Goal: Task Accomplishment & Management: Use online tool/utility

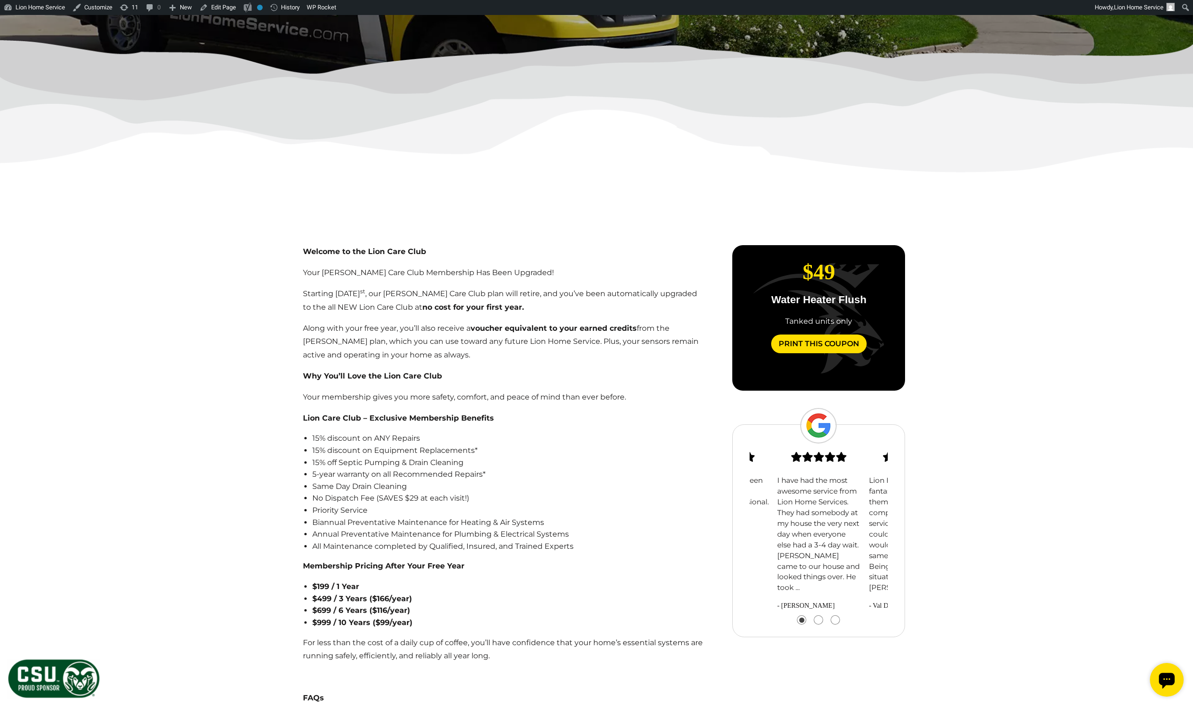
scroll to position [323, 0]
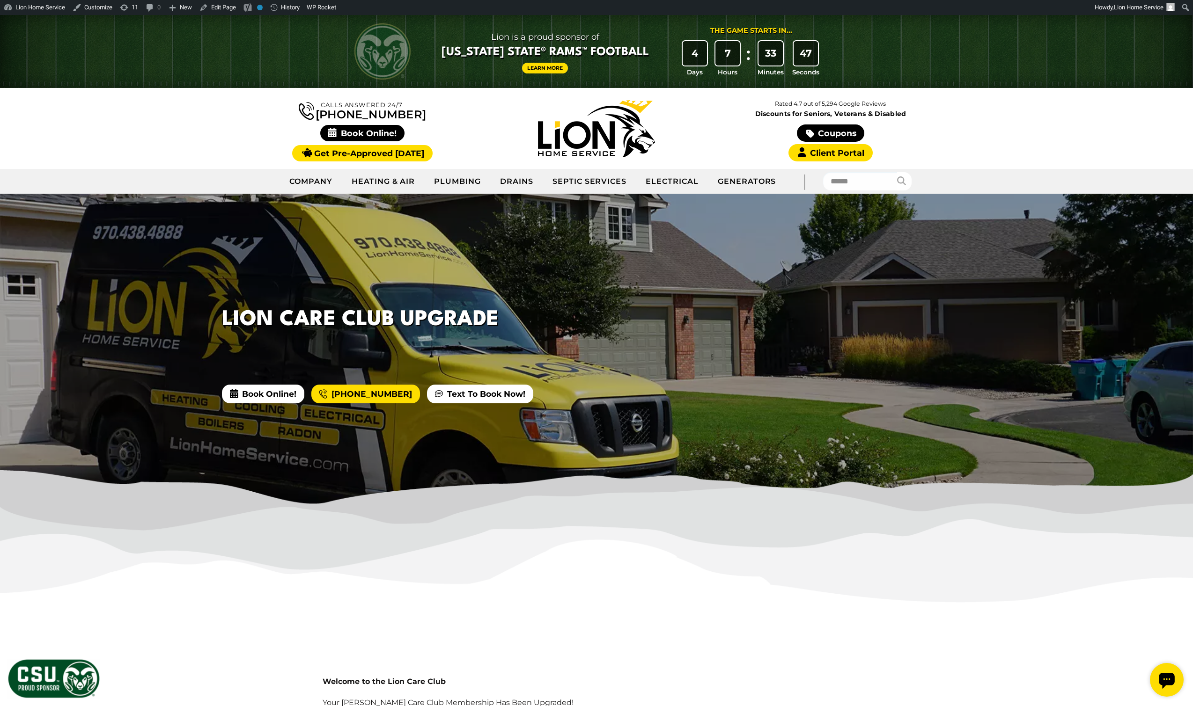
click at [810, 344] on div at bounding box center [596, 351] width 1193 height 315
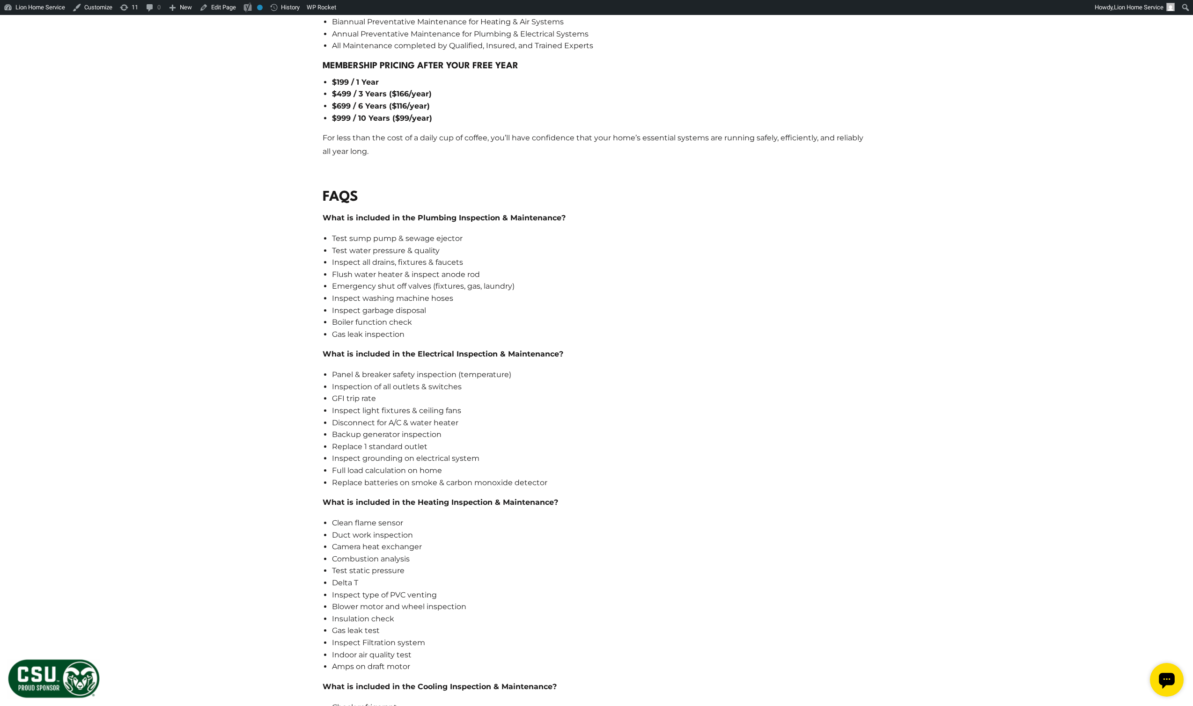
scroll to position [856, 0]
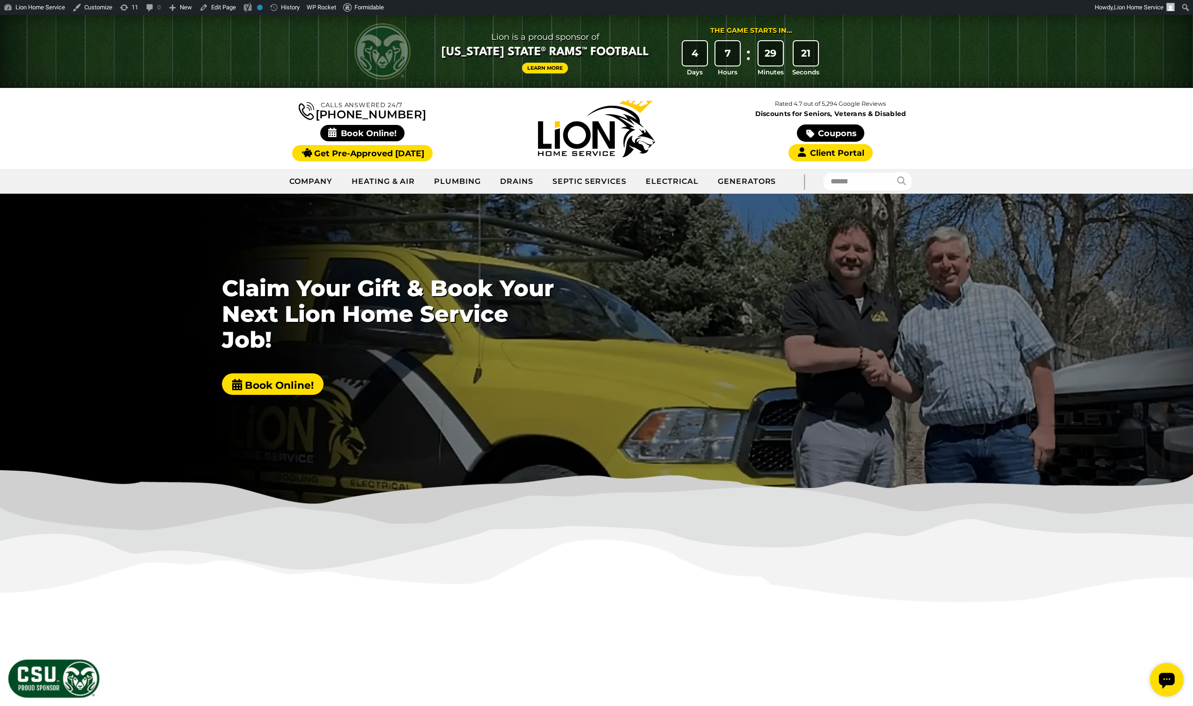
click at [154, 350] on div at bounding box center [596, 351] width 1193 height 315
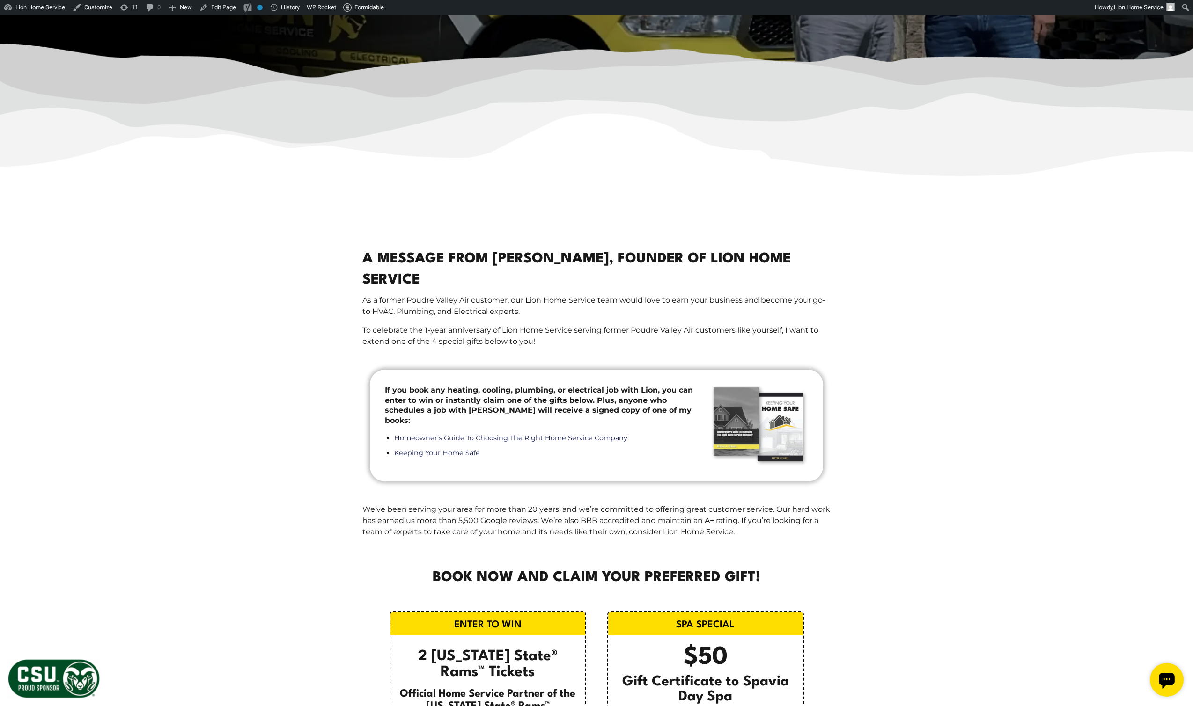
scroll to position [631, 0]
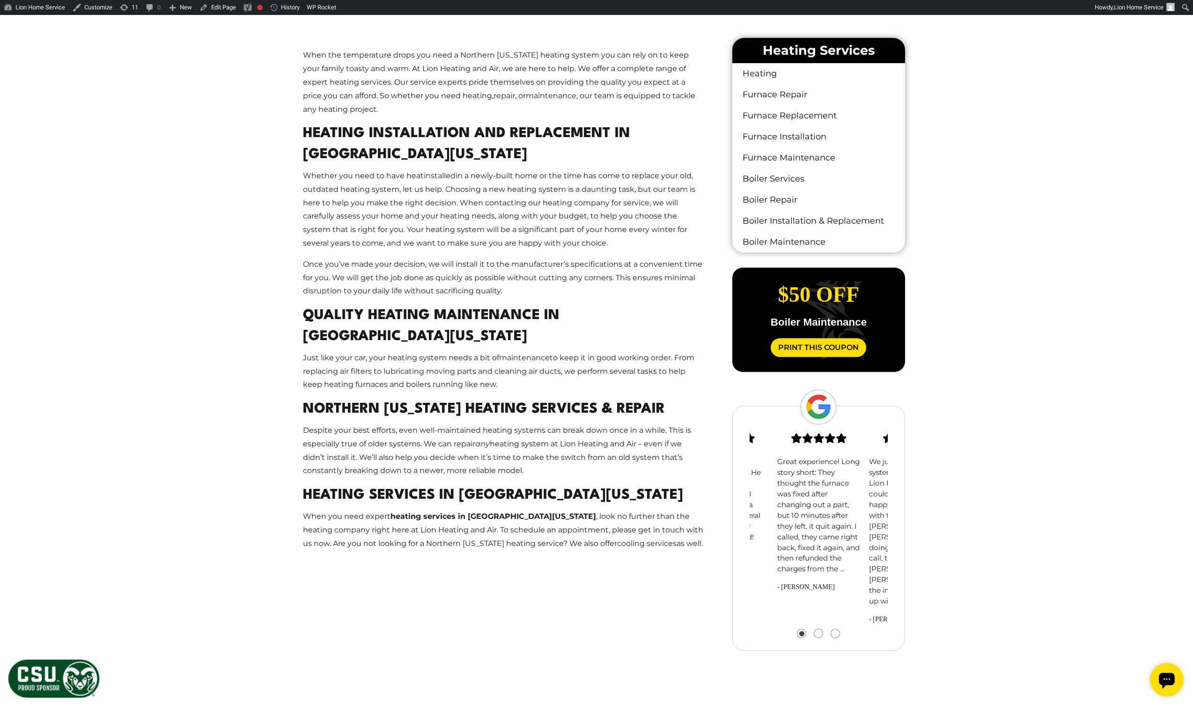
scroll to position [636, 0]
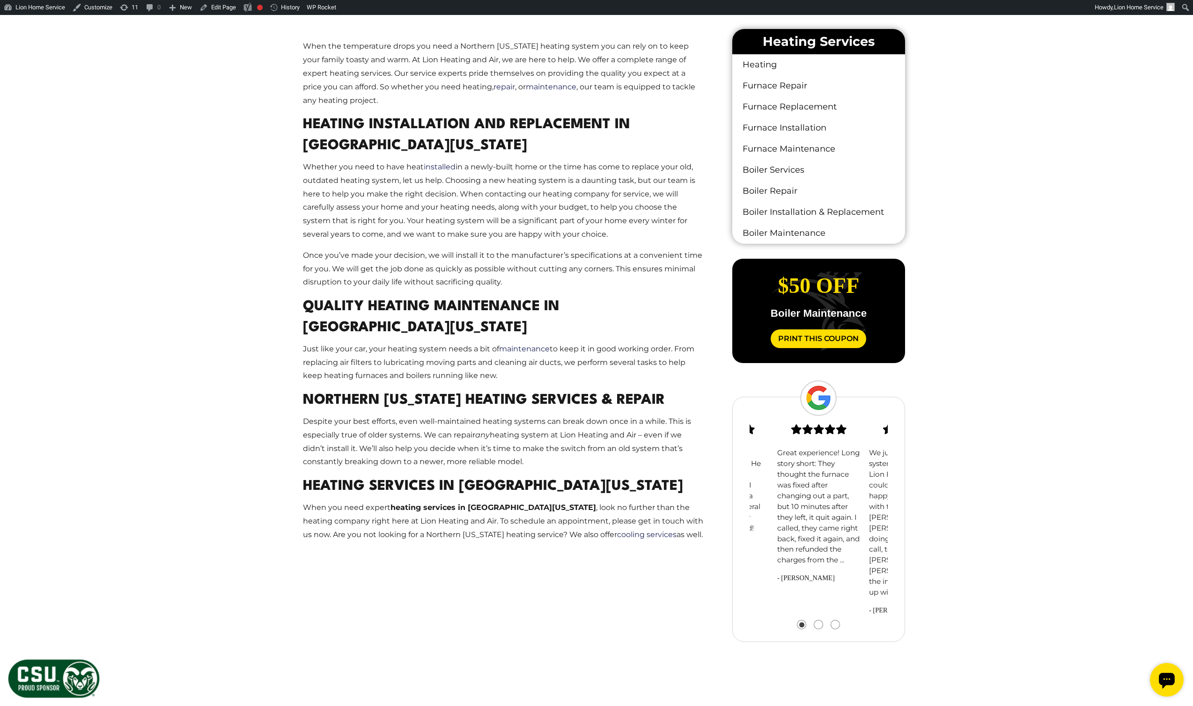
drag, startPoint x: 871, startPoint y: 506, endPoint x: 708, endPoint y: 514, distance: 163.1
click at [729, 507] on div "When the temperature drops you need a Northern Colorado heating system you can …" at bounding box center [596, 350] width 632 height 666
drag, startPoint x: 748, startPoint y: 514, endPoint x: 671, endPoint y: 519, distance: 77.0
click at [683, 518] on div "When the temperature drops you need a Northern Colorado heating system you can …" at bounding box center [596, 350] width 632 height 666
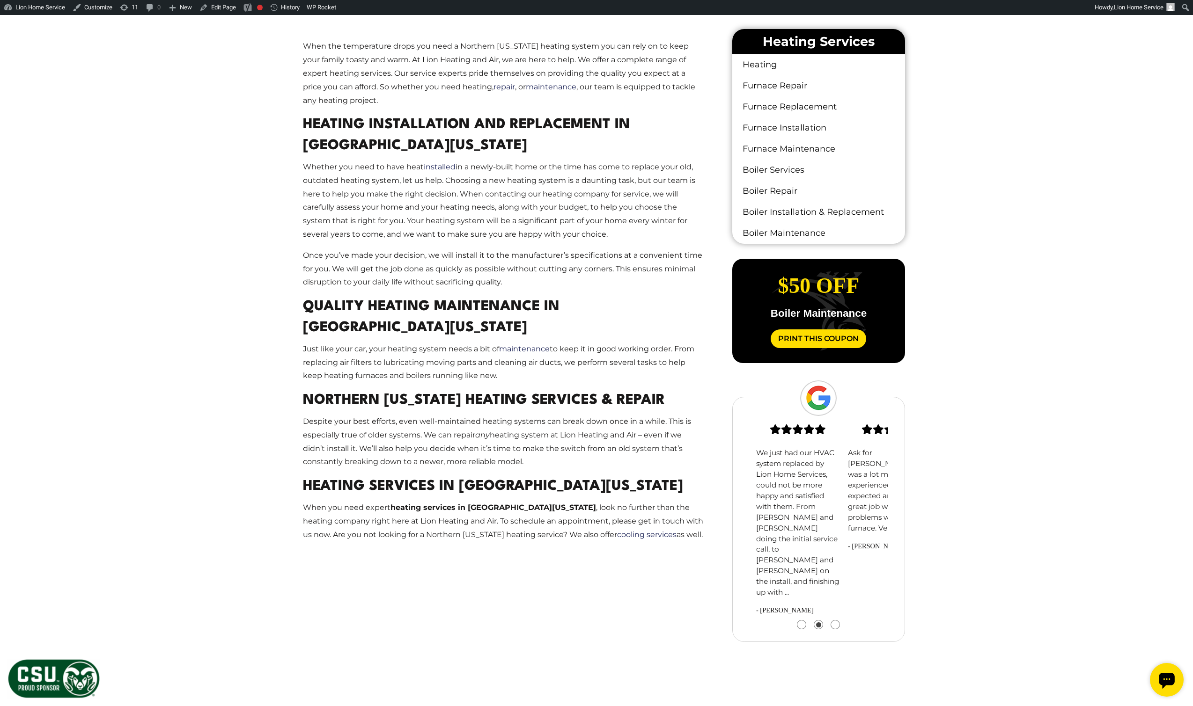
drag, startPoint x: 773, startPoint y: 517, endPoint x: 694, endPoint y: 510, distance: 79.4
click at [702, 510] on div "When the temperature drops you need a Northern Colorado heating system you can …" at bounding box center [596, 350] width 632 height 666
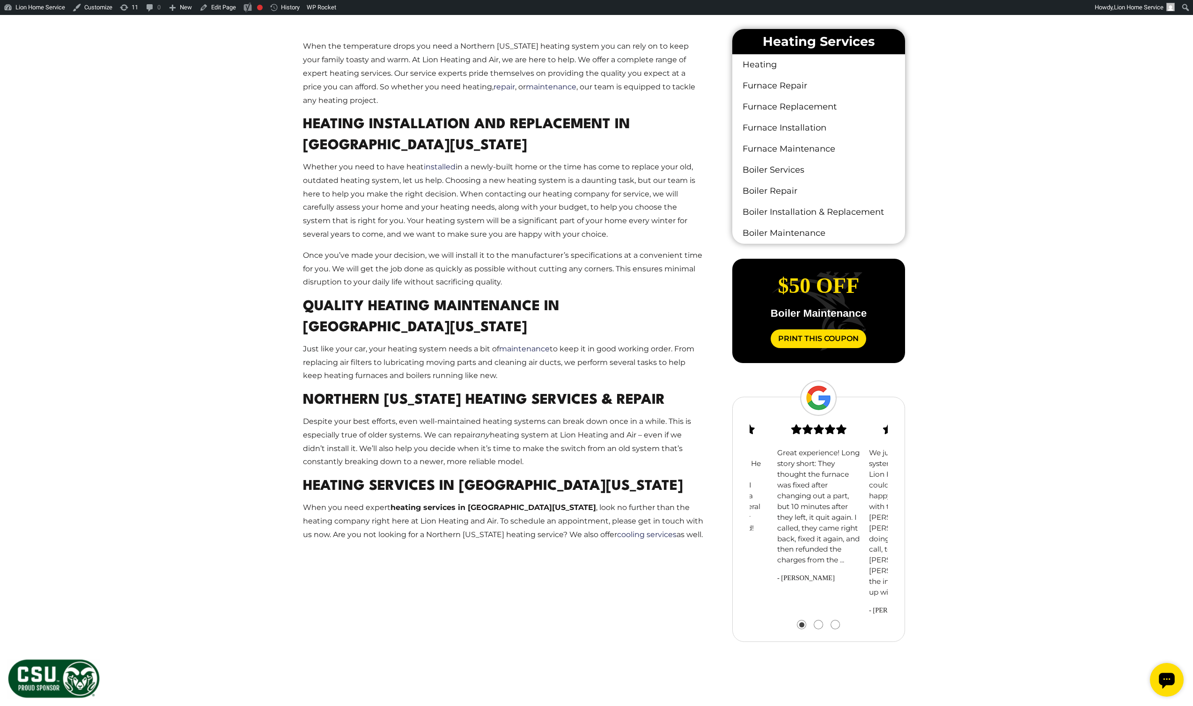
drag, startPoint x: 791, startPoint y: 491, endPoint x: 683, endPoint y: 500, distance: 109.1
click at [701, 493] on div "When the temperature drops you need a Northern Colorado heating system you can …" at bounding box center [596, 350] width 632 height 666
drag, startPoint x: 848, startPoint y: 499, endPoint x: 741, endPoint y: 507, distance: 108.0
click at [697, 519] on div "When the temperature drops you need a Northern Colorado heating system you can …" at bounding box center [596, 350] width 632 height 666
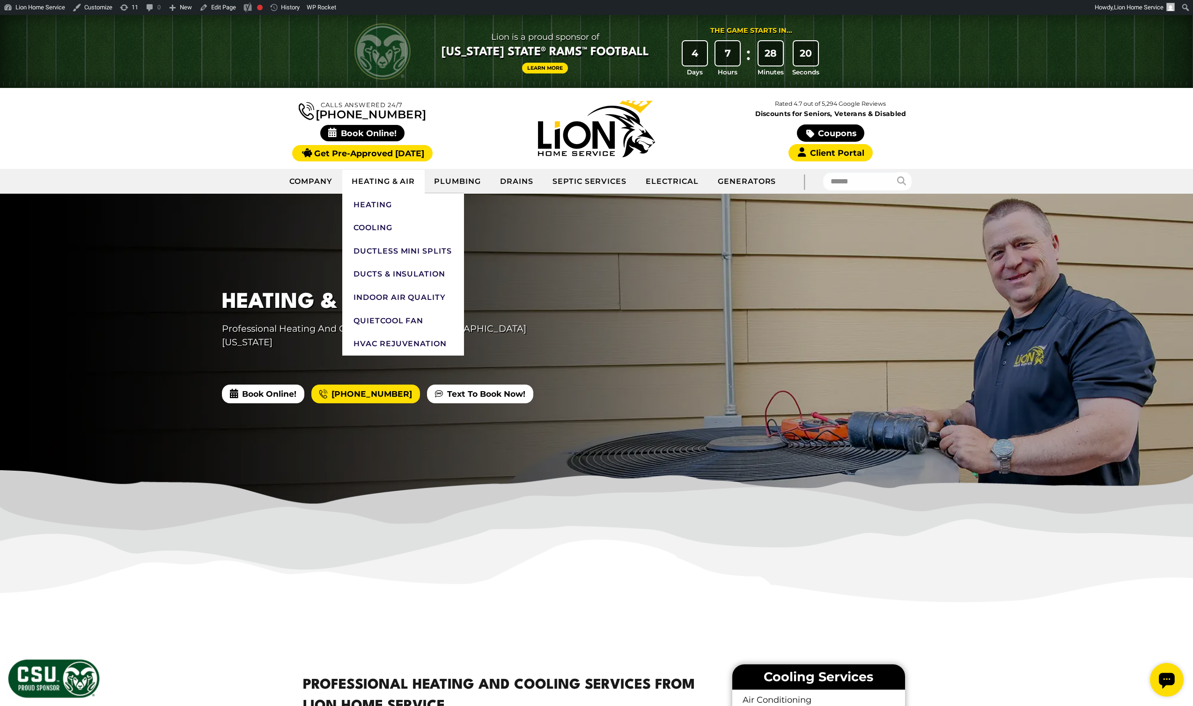
click at [389, 180] on link "Heating & Air" at bounding box center [383, 181] width 82 height 23
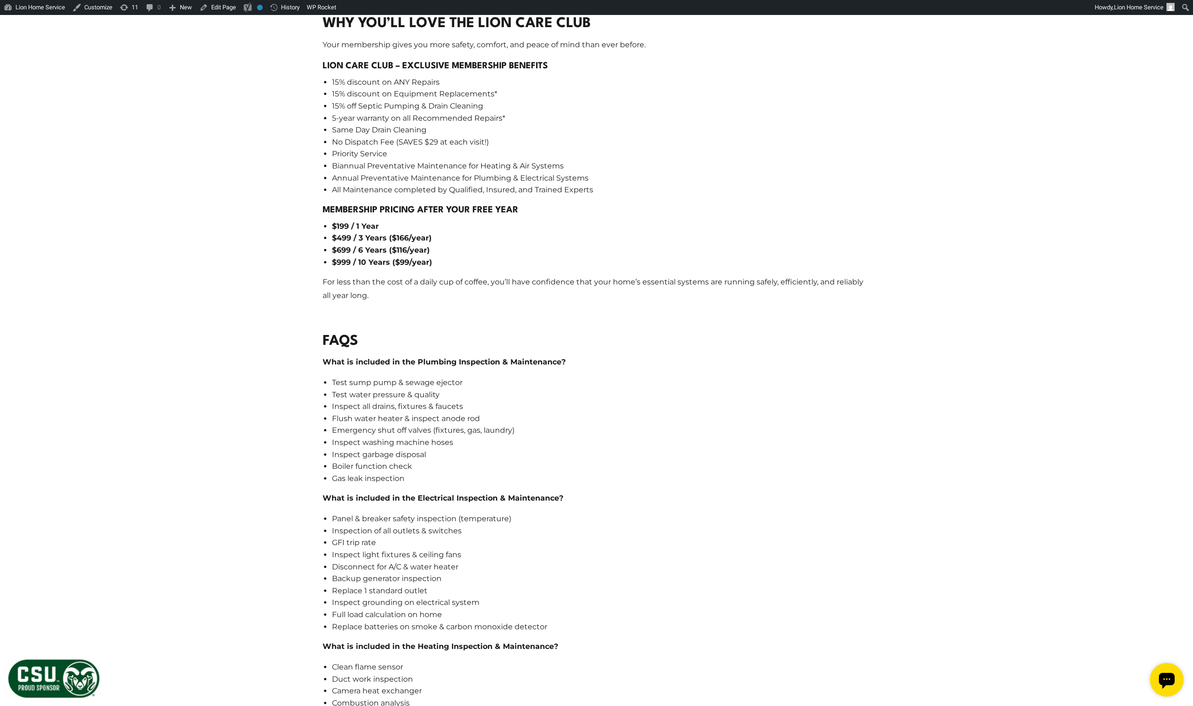
scroll to position [480, 0]
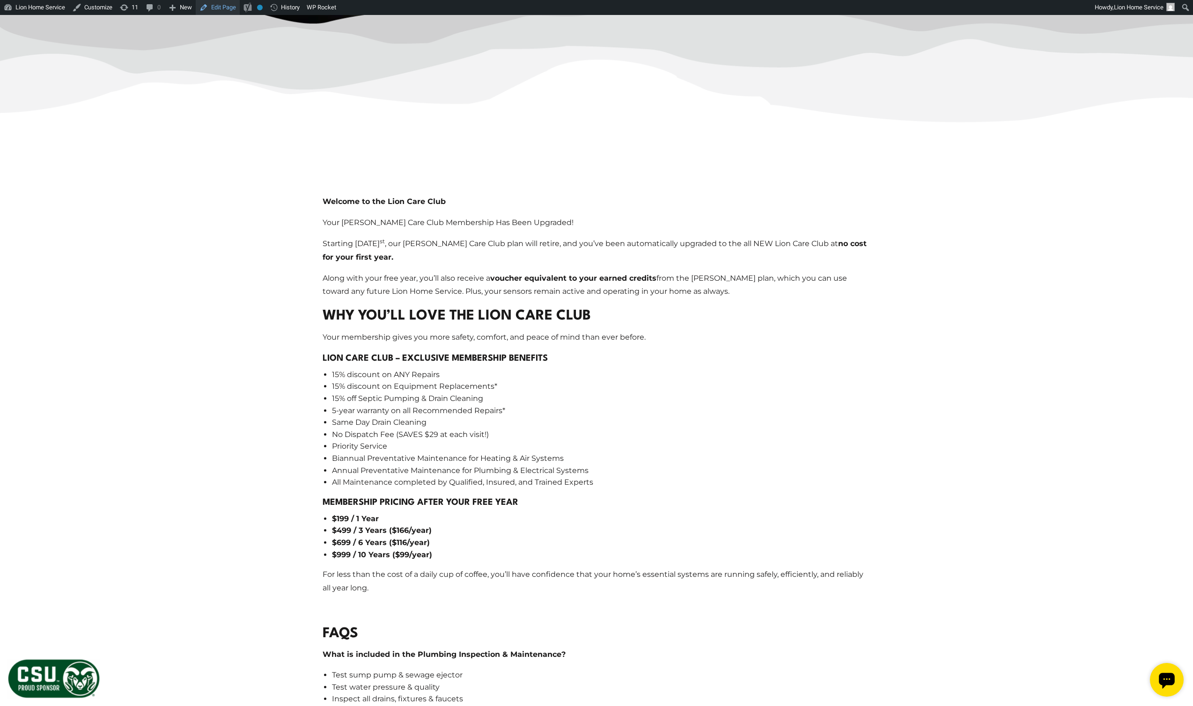
click at [224, 6] on link "Edit Page" at bounding box center [218, 7] width 44 height 15
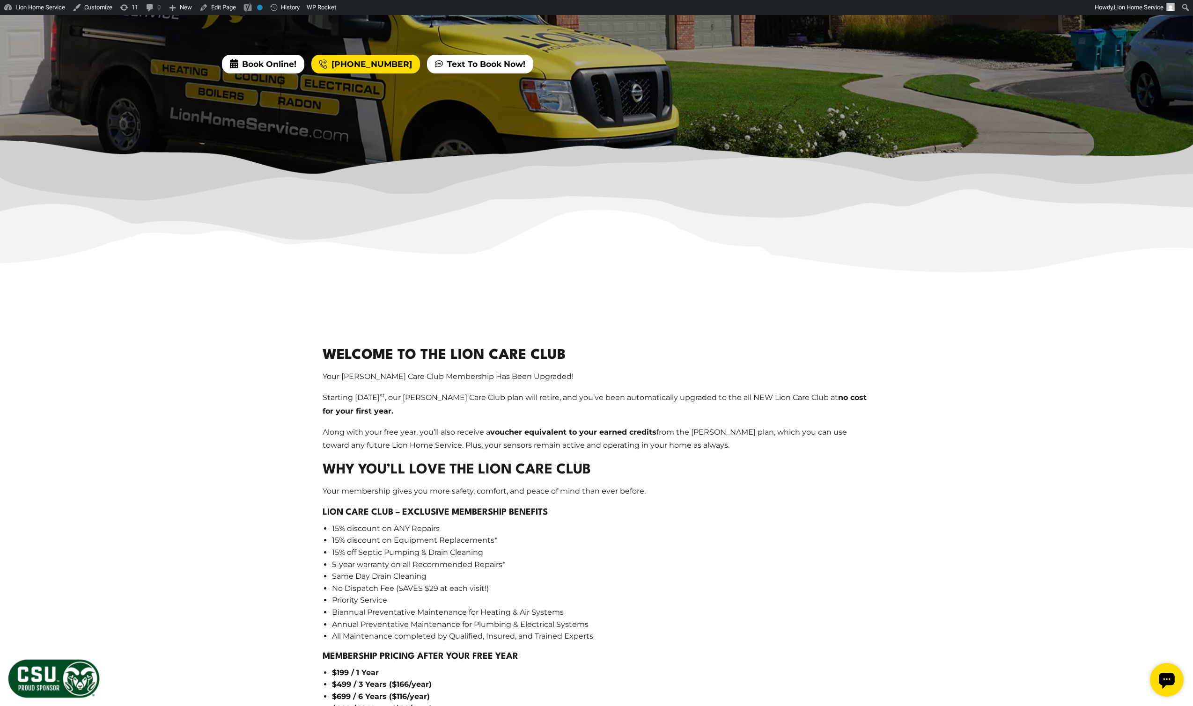
scroll to position [787, 0]
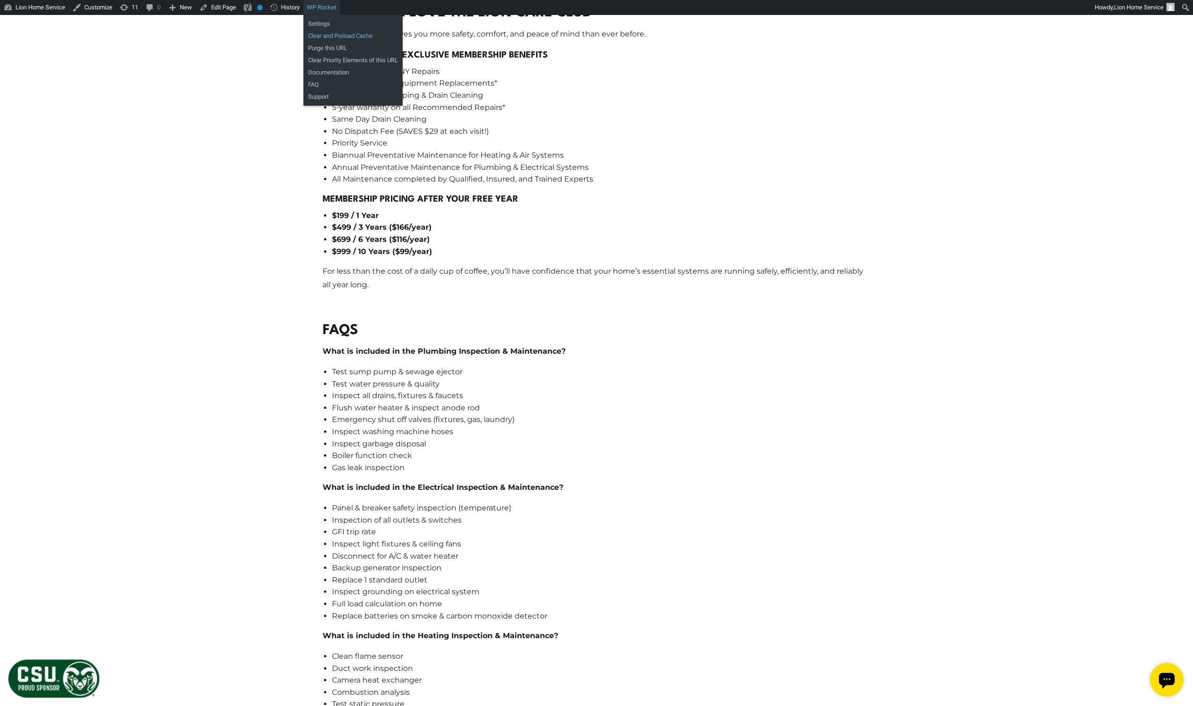
click at [331, 34] on link "Clear and Preload Cache" at bounding box center [352, 36] width 99 height 12
click at [331, 48] on link "Purge this URL" at bounding box center [352, 48] width 99 height 12
